Goal: Navigation & Orientation: Find specific page/section

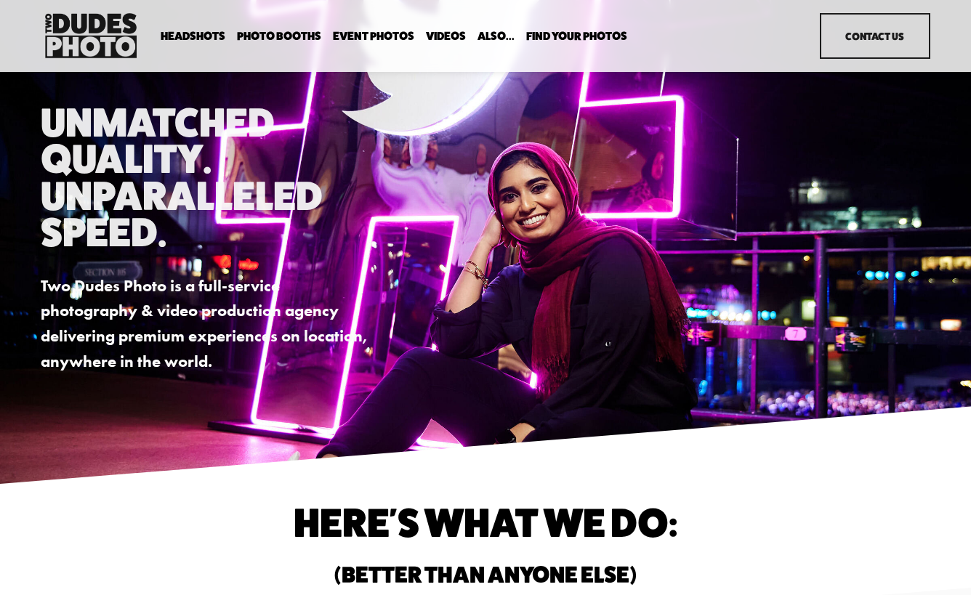
click at [0, 0] on span "In Your Office" at bounding box center [0, 0] width 0 height 0
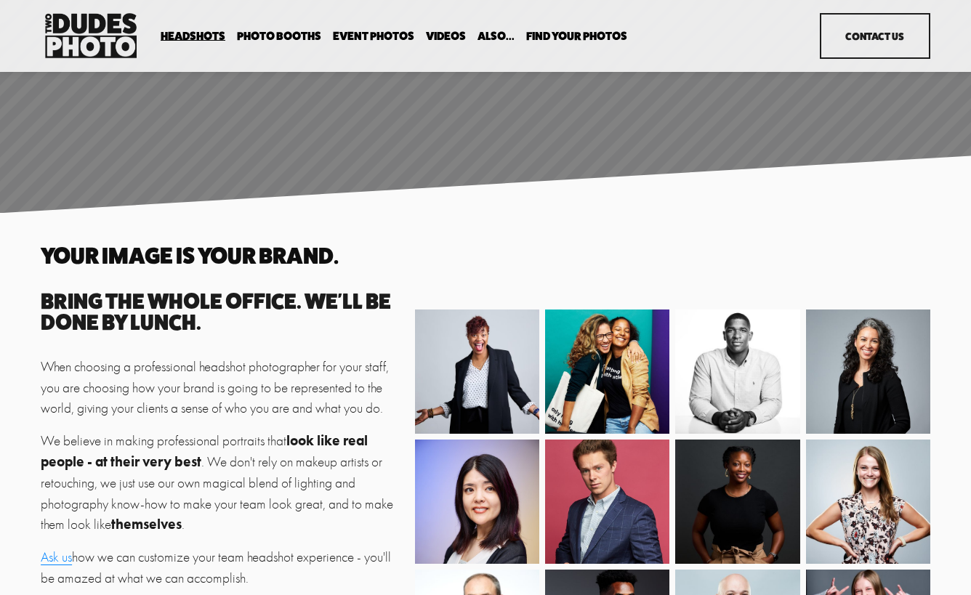
click at [0, 0] on span "Drop-In Headshot Sessions" at bounding box center [0, 0] width 0 height 0
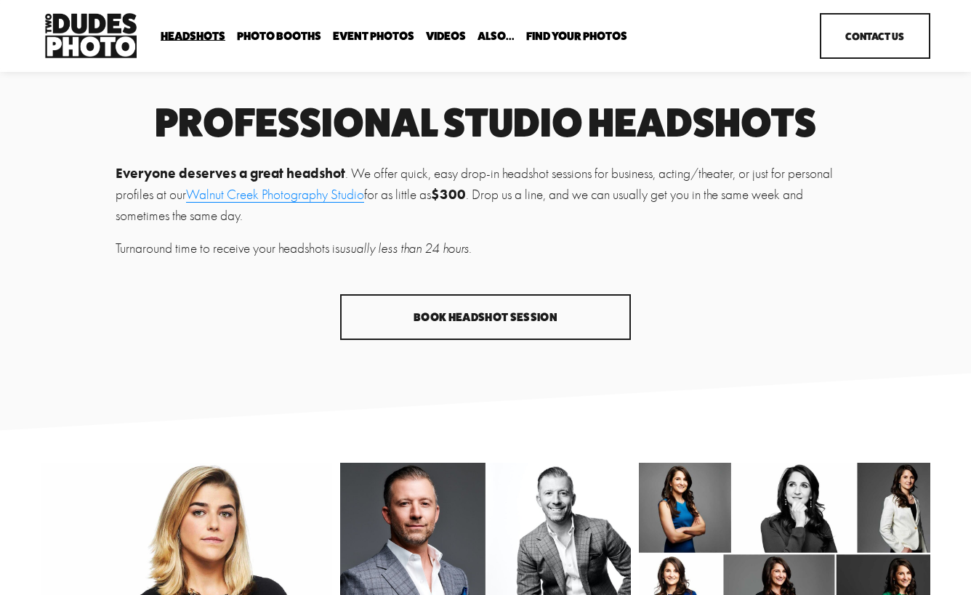
click at [335, 199] on link "Walnut Creek Photography Studio" at bounding box center [275, 195] width 178 height 16
